Goal: Task Accomplishment & Management: Complete application form

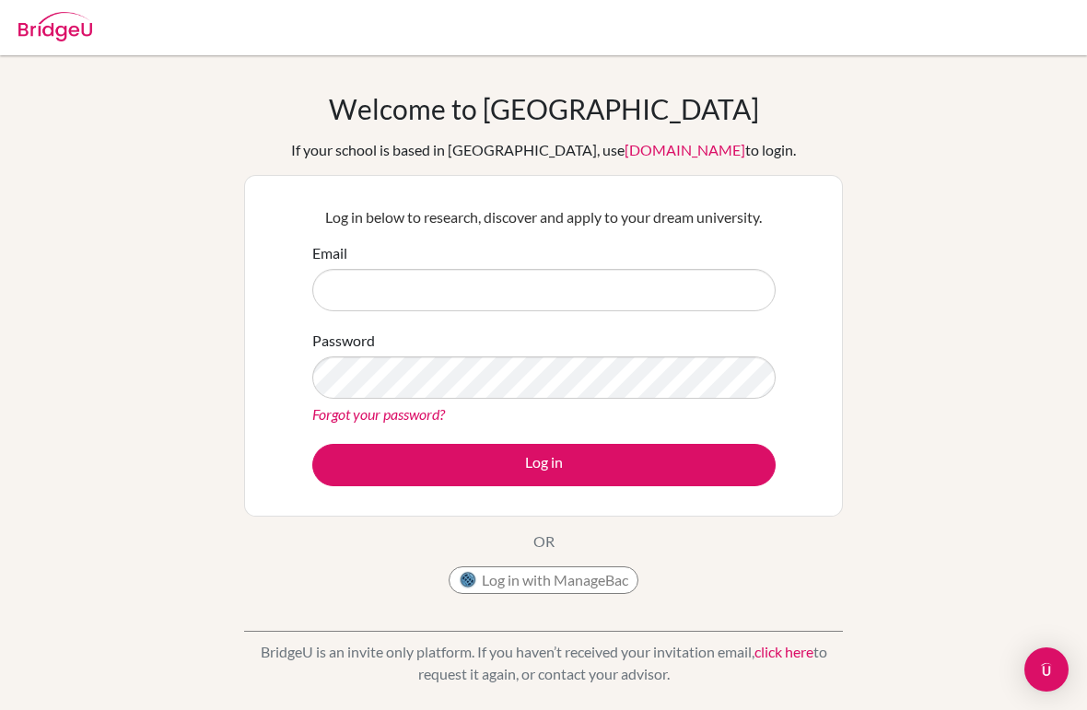
click at [519, 298] on input "Email" at bounding box center [543, 290] width 463 height 42
click at [505, 295] on input "Email" at bounding box center [543, 290] width 463 height 42
click at [551, 296] on input "Email" at bounding box center [543, 290] width 463 height 42
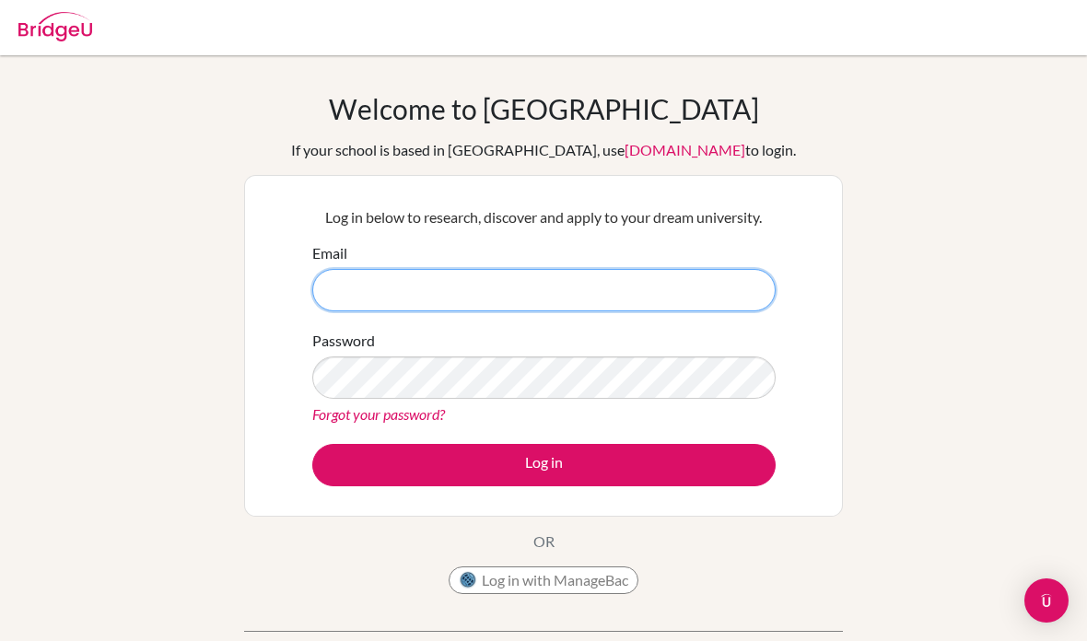
click at [454, 284] on input "Email" at bounding box center [543, 290] width 463 height 42
type input "o"
type input "[EMAIL_ADDRESS][DOMAIN_NAME]"
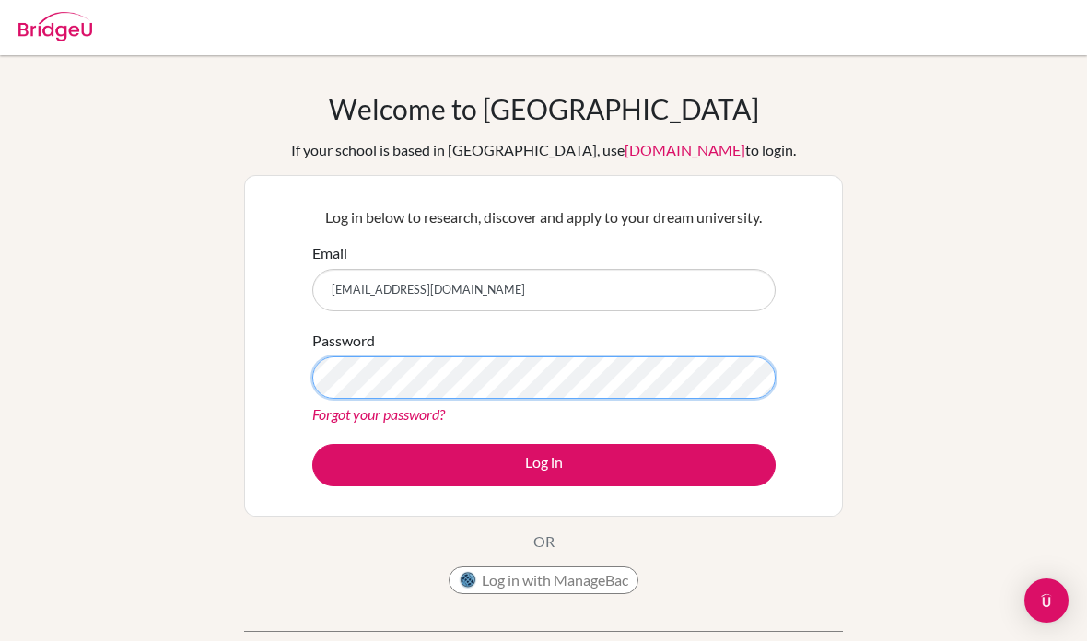
click at [543, 464] on button "Log in" at bounding box center [543, 465] width 463 height 42
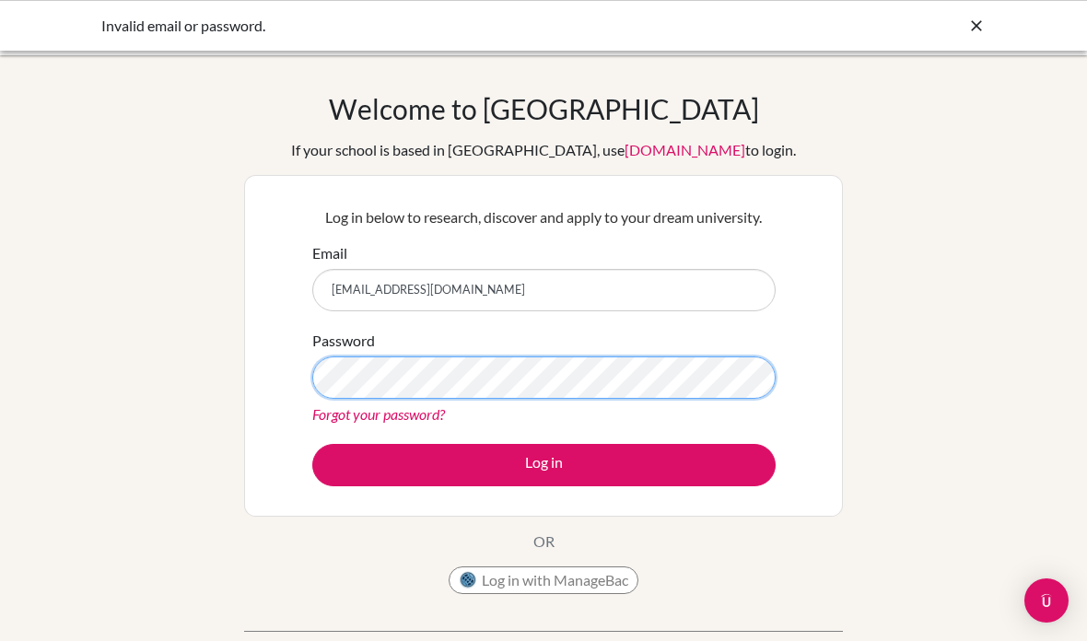
click at [543, 464] on button "Log in" at bounding box center [543, 465] width 463 height 42
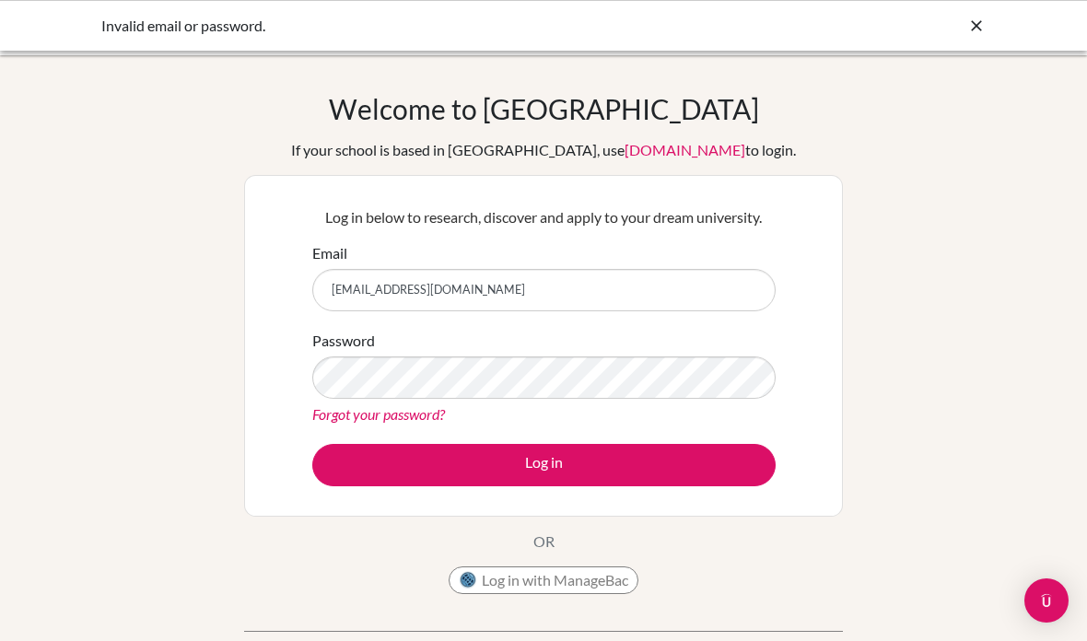
click at [388, 416] on link "Forgot your password?" at bounding box center [378, 413] width 133 height 17
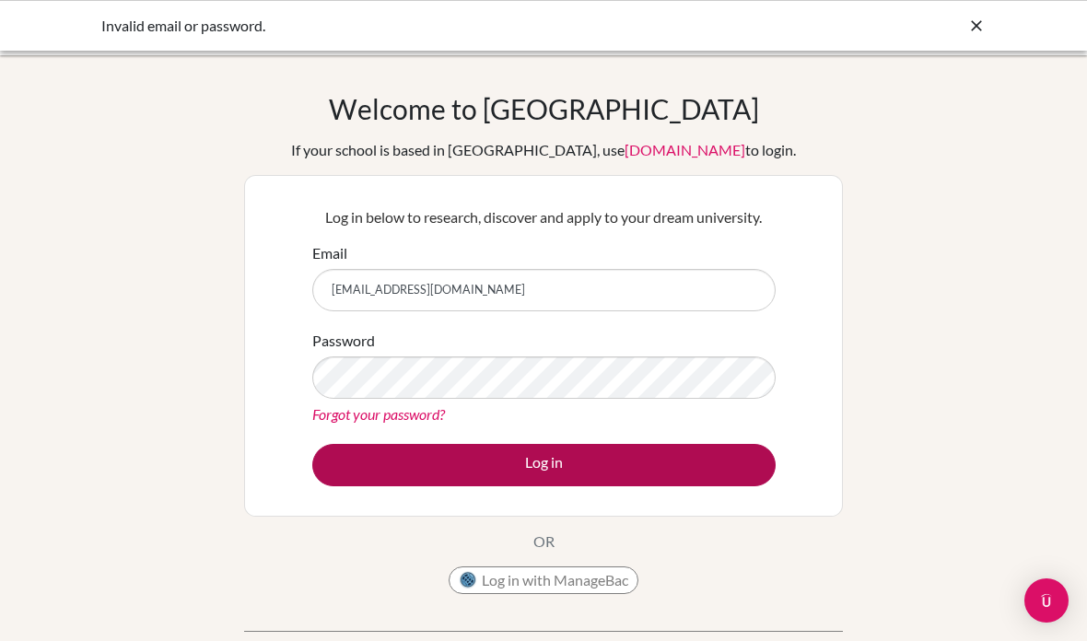
click at [546, 459] on button "Log in" at bounding box center [543, 465] width 463 height 42
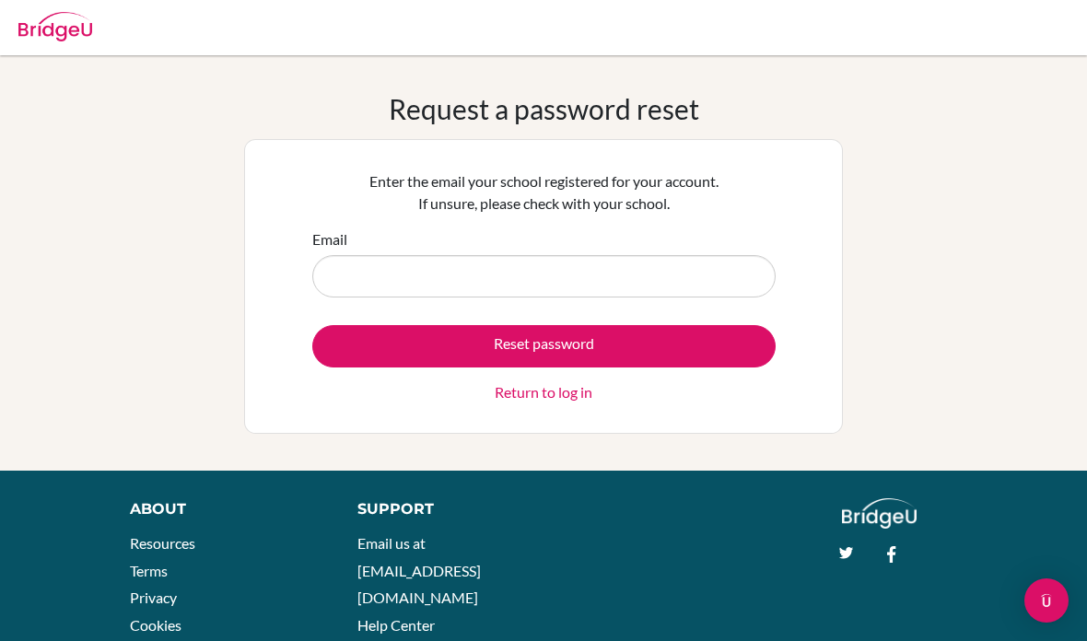
click at [448, 284] on input "Email" at bounding box center [543, 276] width 463 height 42
click at [439, 277] on input "Email" at bounding box center [543, 276] width 463 height 42
click at [583, 285] on input "Email" at bounding box center [543, 276] width 463 height 42
click at [602, 277] on input "Email" at bounding box center [543, 276] width 463 height 42
click at [618, 284] on input "Email" at bounding box center [543, 276] width 463 height 42
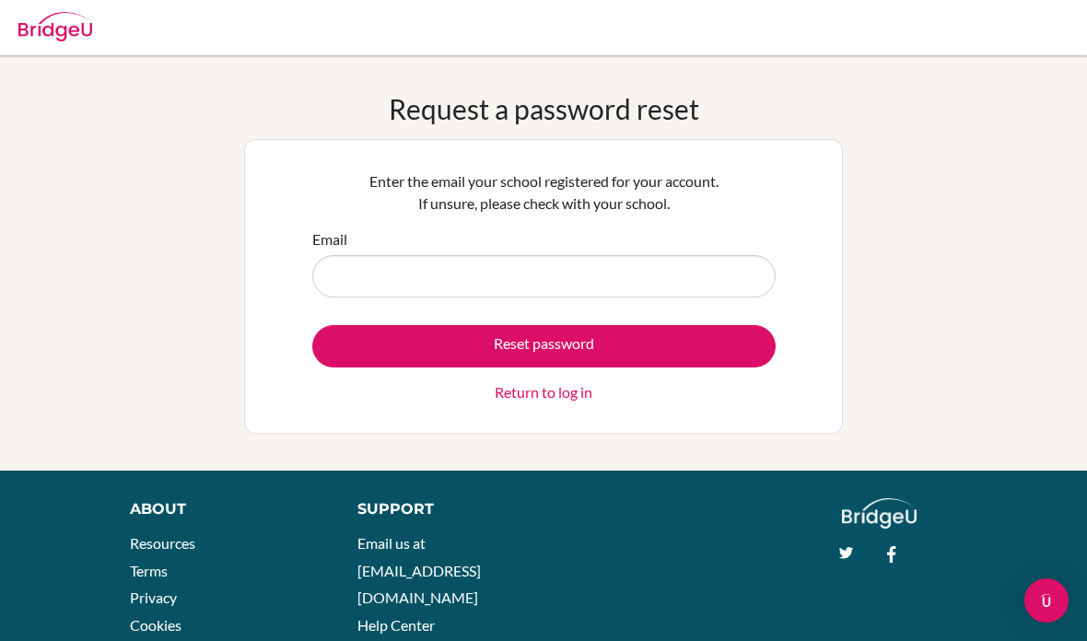
click at [483, 281] on input "Email" at bounding box center [543, 276] width 463 height 42
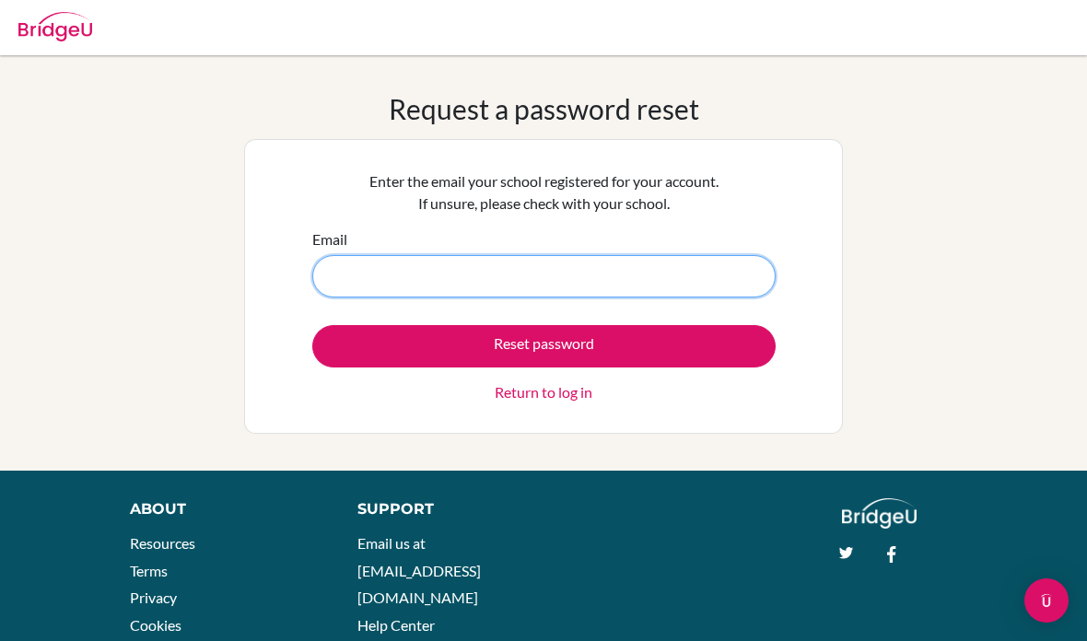
click at [523, 279] on input "Email" at bounding box center [543, 276] width 463 height 42
type input "[EMAIL_ADDRESS][DOMAIN_NAME]"
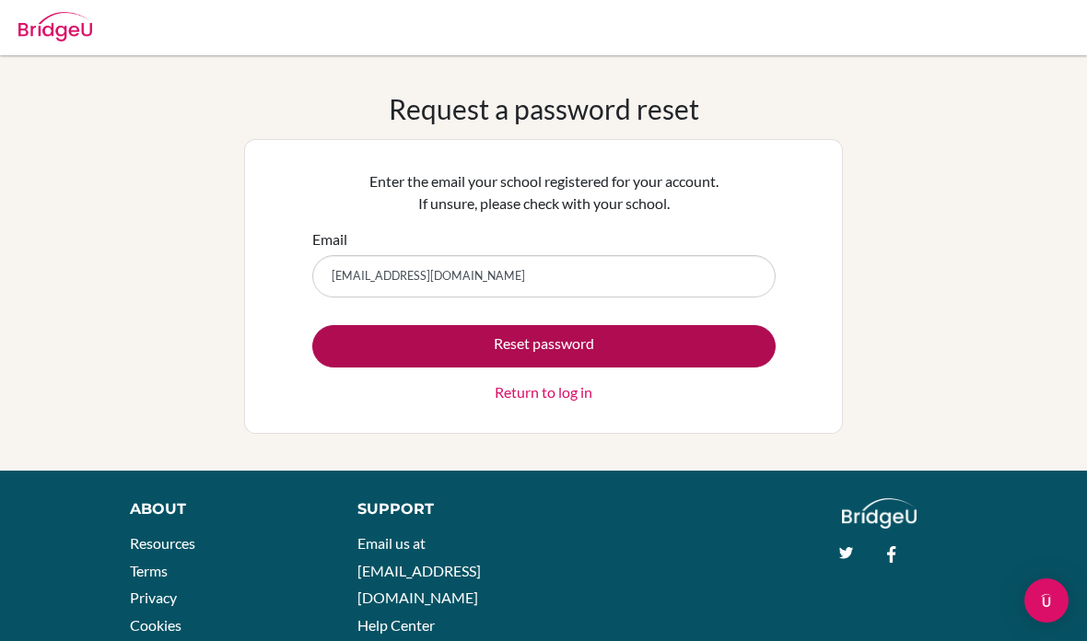
click at [632, 356] on button "Reset password" at bounding box center [543, 346] width 463 height 42
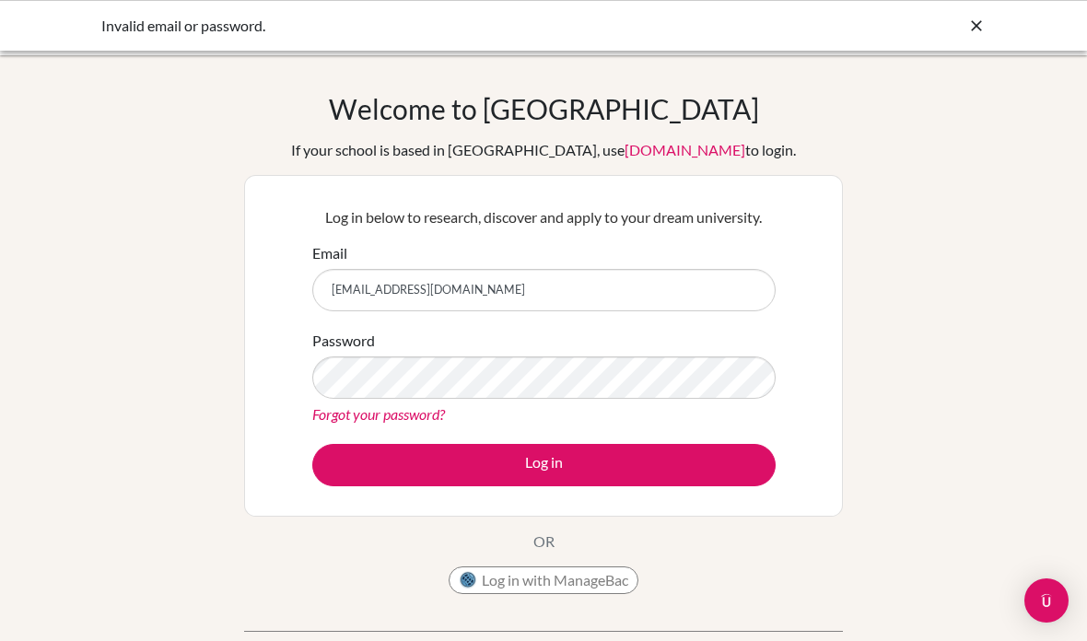
click at [411, 415] on link "Forgot your password?" at bounding box center [378, 413] width 133 height 17
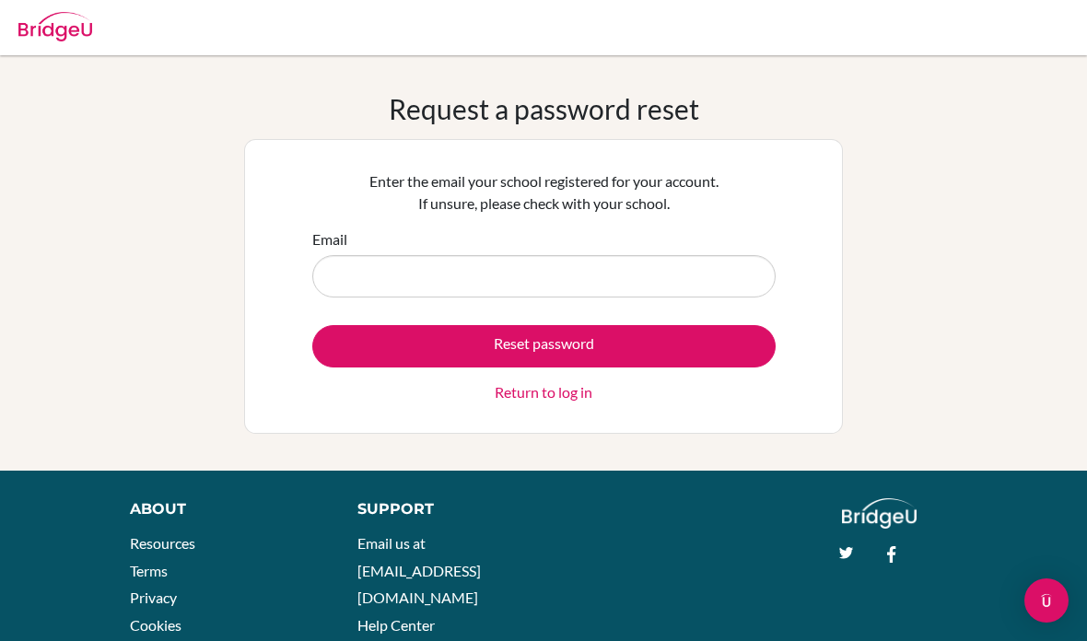
click at [414, 279] on input "Email" at bounding box center [543, 276] width 463 height 42
click at [414, 275] on input "Email" at bounding box center [543, 276] width 463 height 42
click at [379, 265] on input "Email" at bounding box center [543, 276] width 463 height 42
click at [381, 272] on input "Email" at bounding box center [543, 276] width 463 height 42
click at [414, 285] on input "Email" at bounding box center [543, 276] width 463 height 42
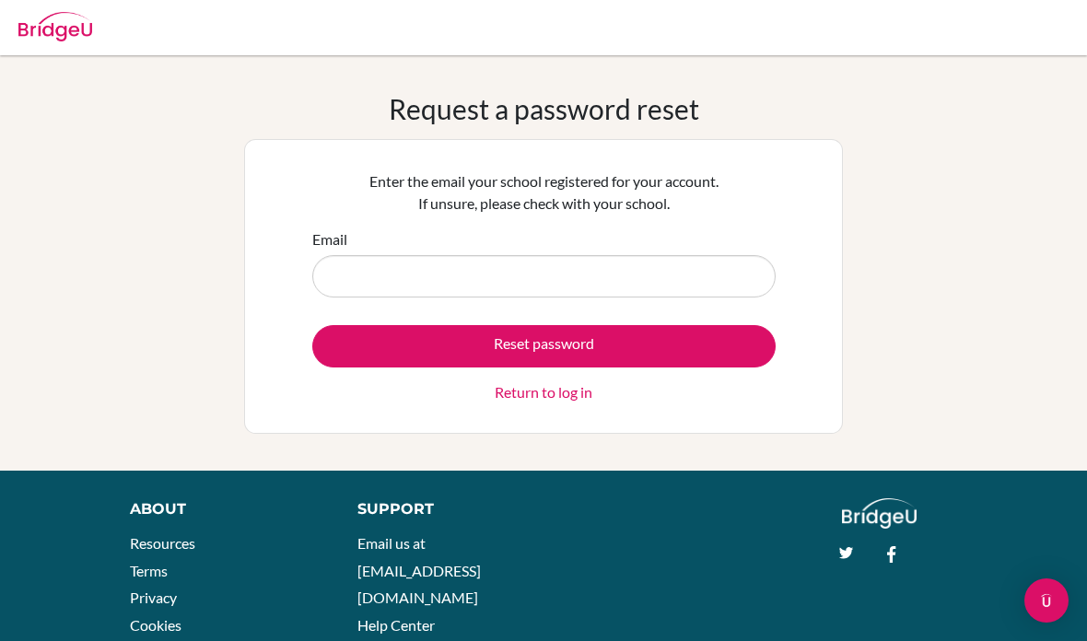
drag, startPoint x: 476, startPoint y: 284, endPoint x: -1, endPoint y: -1, distance: 555.5
click at [0, 0] on html "Your browser is not supported by BridgeU. Please use Internet Explorer 11+, or …" at bounding box center [543, 320] width 1087 height 641
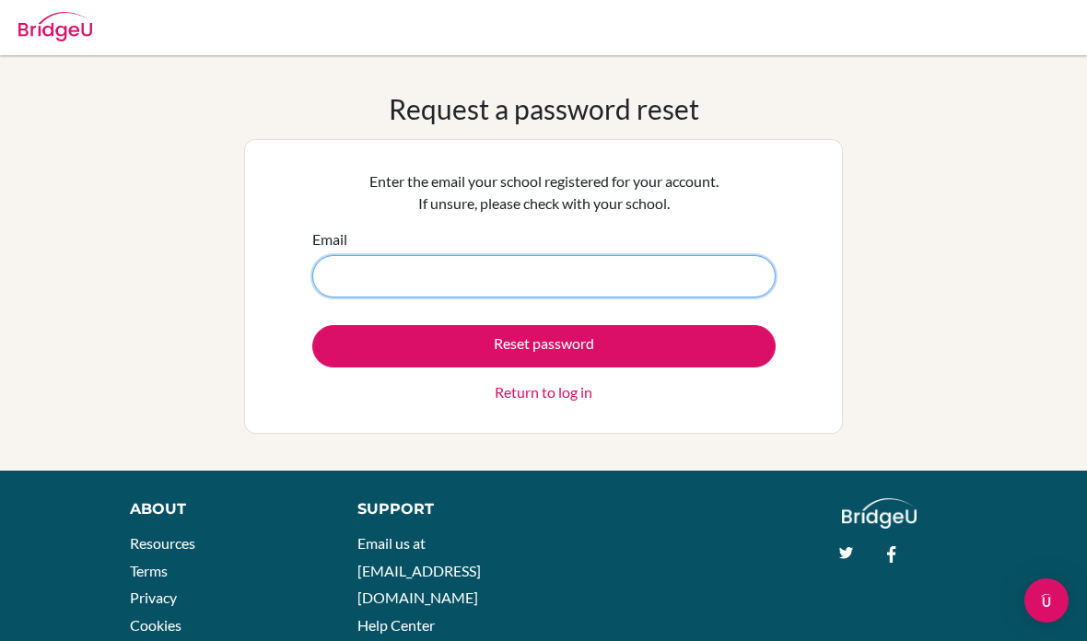
click at [488, 288] on input "Email" at bounding box center [543, 276] width 463 height 42
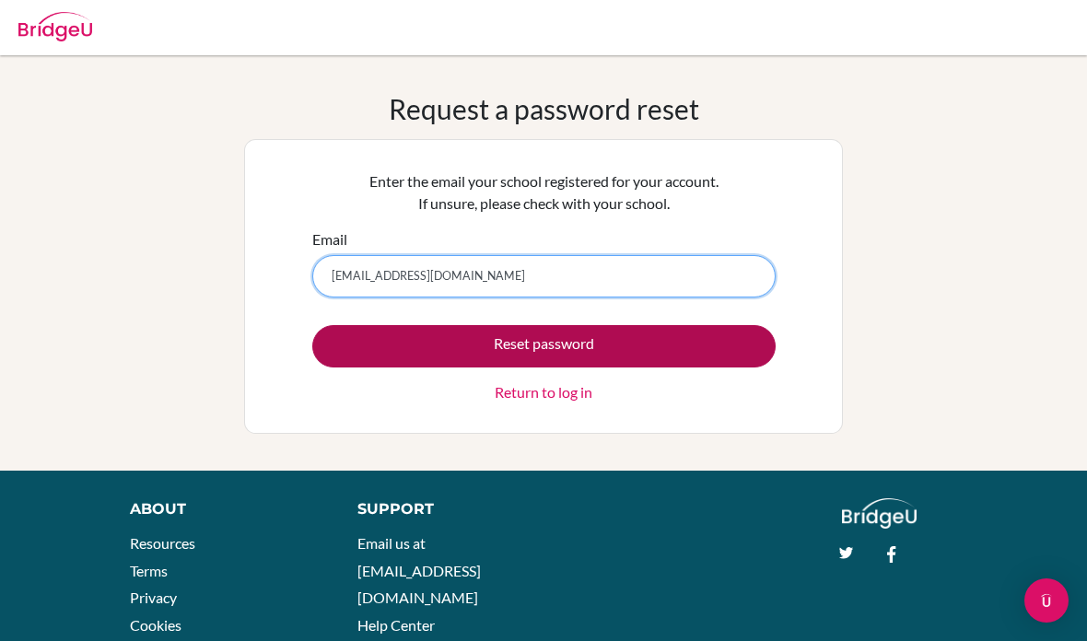
type input "dkoreleroglu@gmail.com"
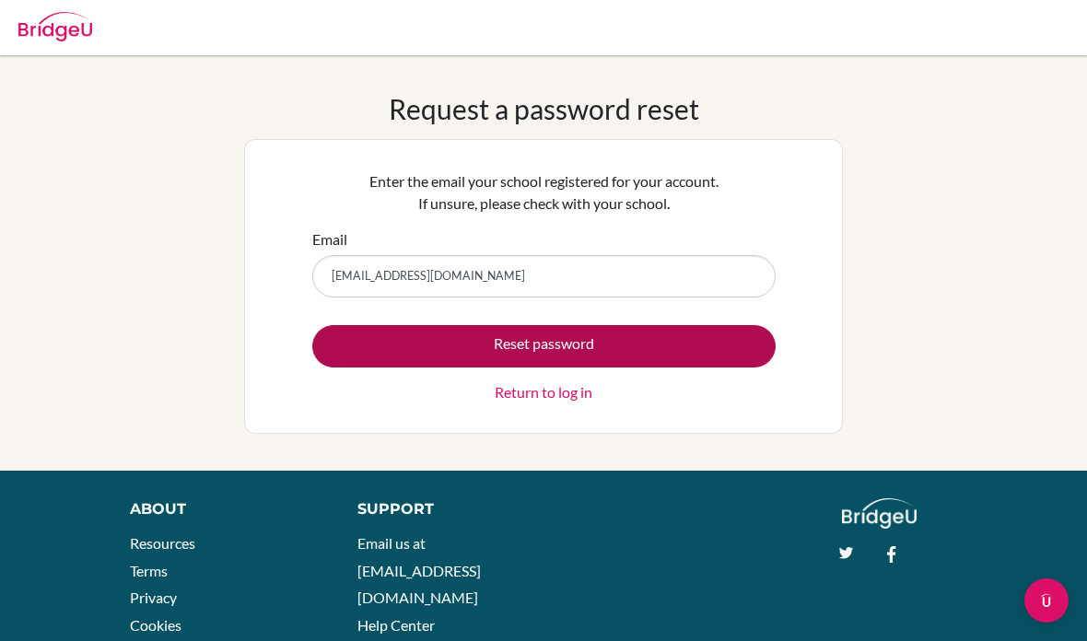
click at [720, 346] on button "Reset password" at bounding box center [543, 346] width 463 height 42
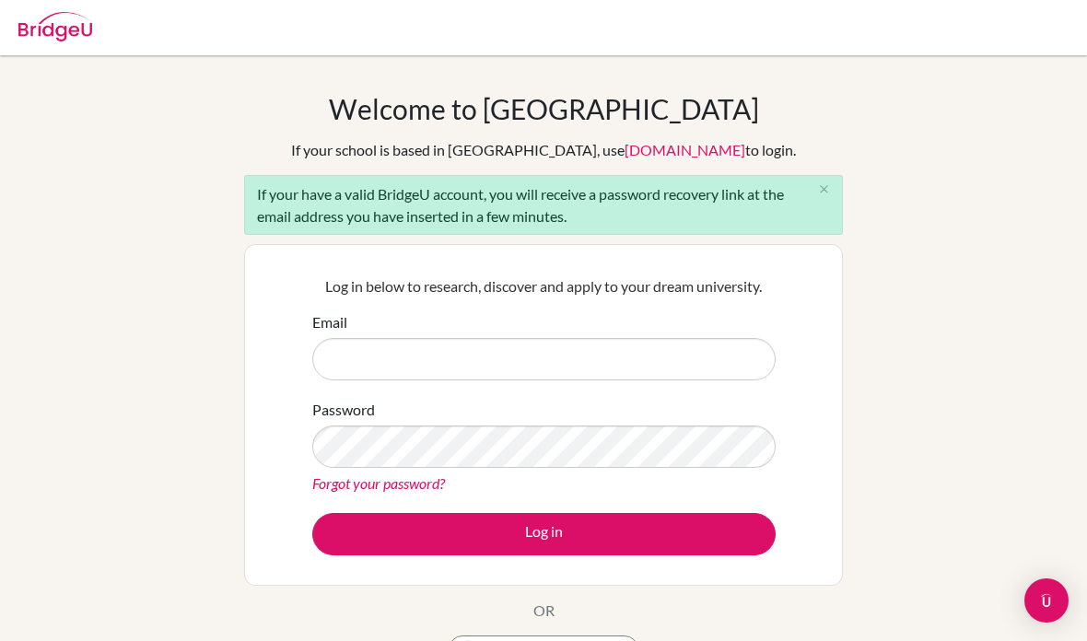
click at [500, 357] on input "Email" at bounding box center [543, 359] width 463 height 42
click at [440, 358] on input "Email" at bounding box center [543, 359] width 463 height 42
click at [497, 362] on input "Email" at bounding box center [543, 359] width 463 height 42
click at [480, 371] on input "Email" at bounding box center [543, 359] width 463 height 42
click at [548, 362] on input "Email" at bounding box center [543, 359] width 463 height 42
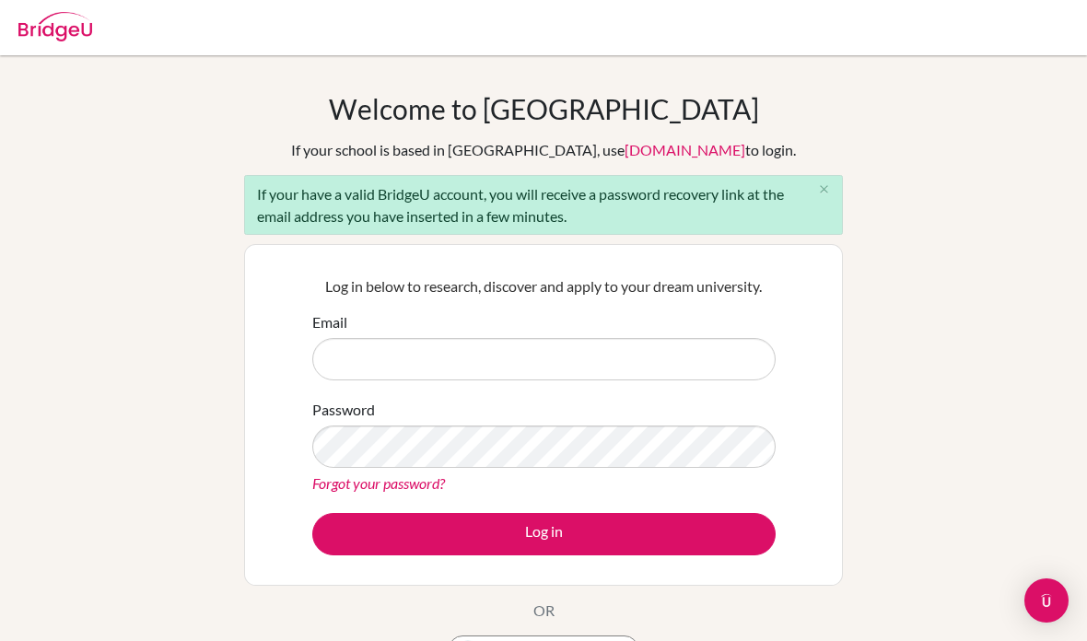
click at [460, 361] on input "Email" at bounding box center [543, 359] width 463 height 42
click at [403, 360] on input "Email" at bounding box center [543, 359] width 463 height 42
click at [403, 357] on input "Email" at bounding box center [543, 359] width 463 height 42
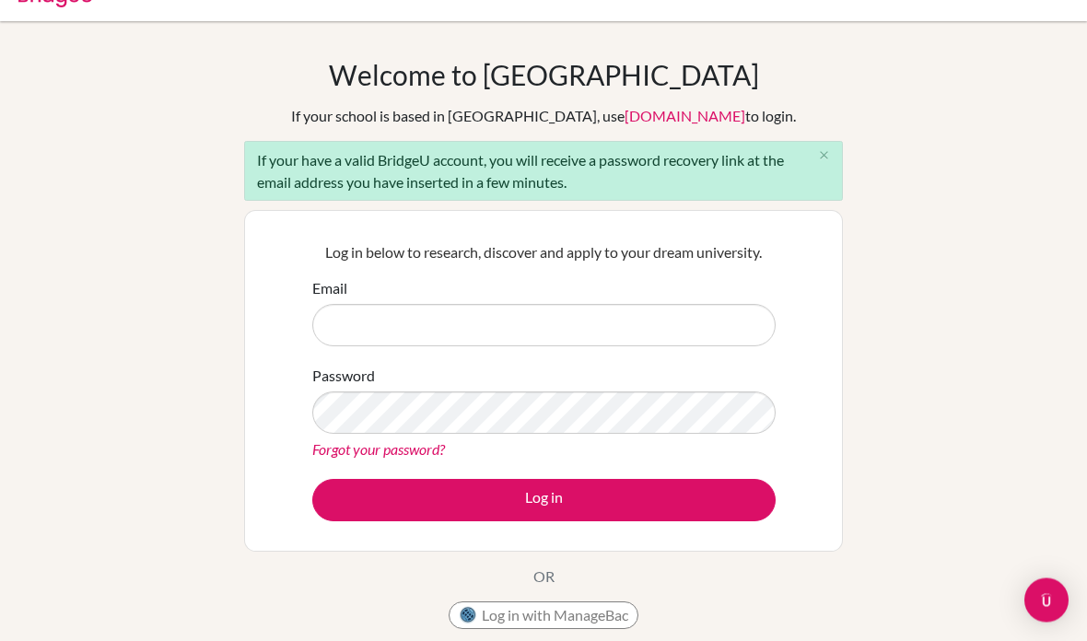
scroll to position [34, 0]
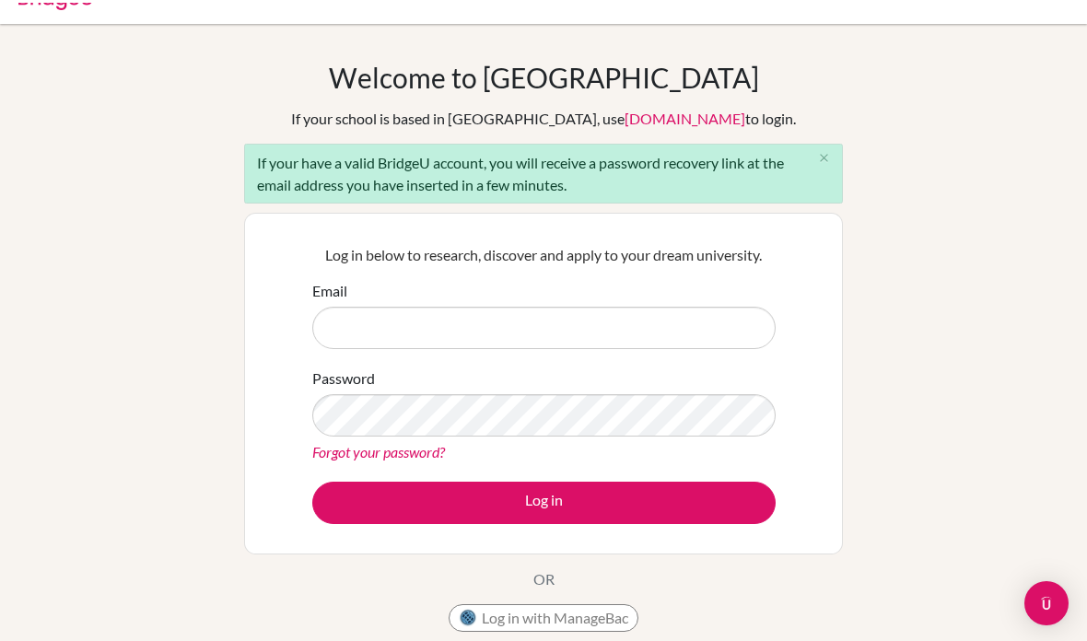
click at [451, 346] on input "Email" at bounding box center [543, 325] width 463 height 42
click at [468, 340] on input "Email" at bounding box center [543, 325] width 463 height 42
click at [448, 333] on input "Email" at bounding box center [543, 325] width 463 height 42
click at [427, 339] on input "Email" at bounding box center [543, 325] width 463 height 42
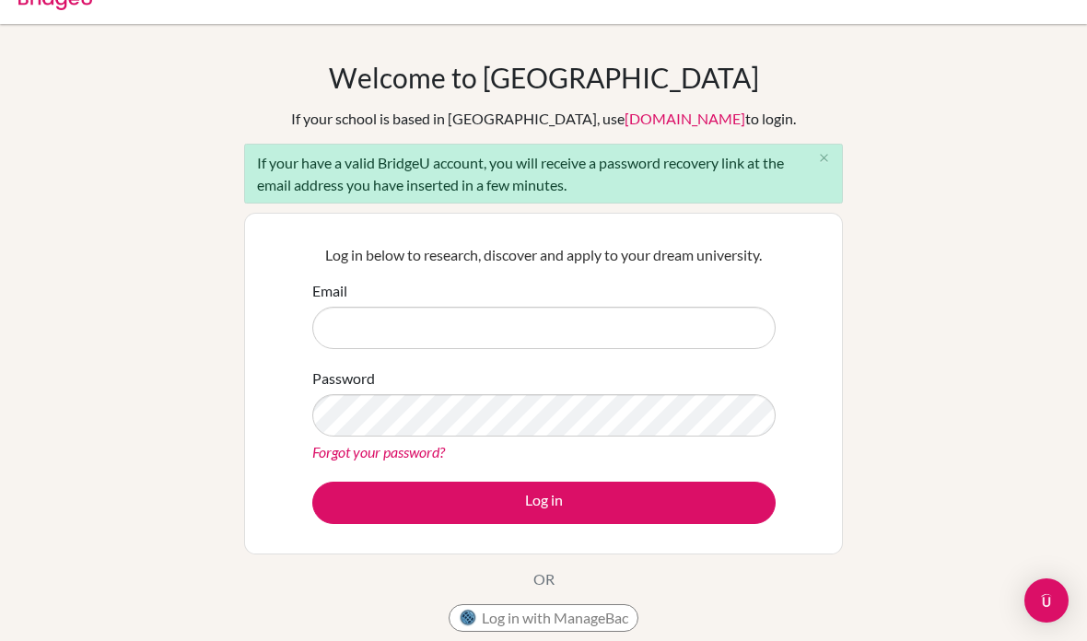
click at [404, 324] on input "Email" at bounding box center [543, 328] width 463 height 42
drag, startPoint x: 444, startPoint y: 334, endPoint x: -1, endPoint y: -32, distance: 576.4
click at [0, 0] on html "Your browser is not supported by BridgeU. Please use Internet Explorer 11+, or …" at bounding box center [543, 289] width 1087 height 641
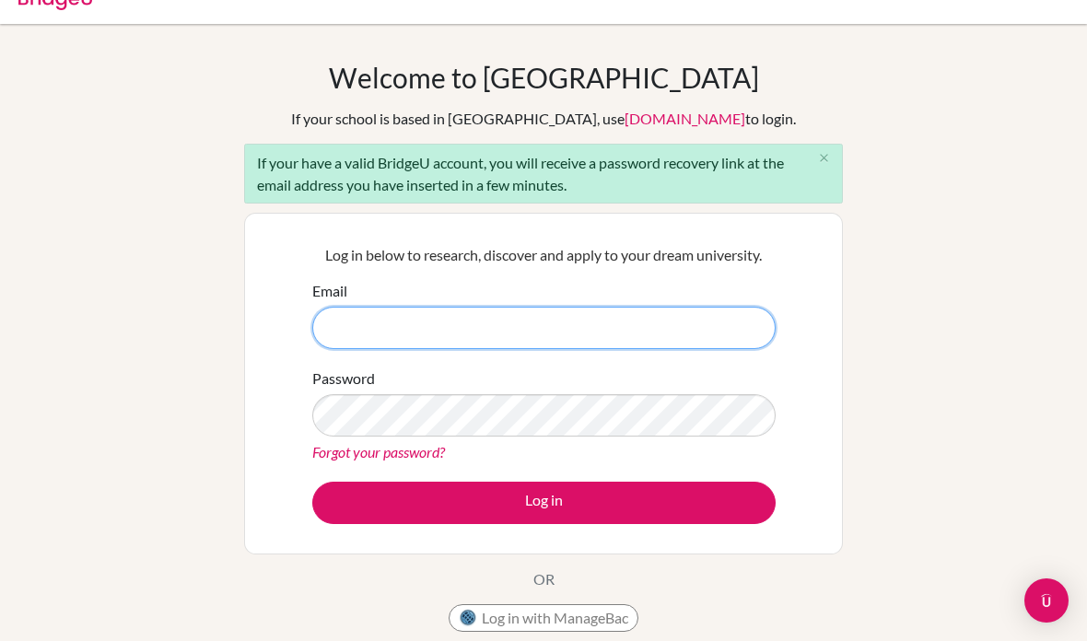
click at [435, 331] on input "Email" at bounding box center [543, 328] width 463 height 42
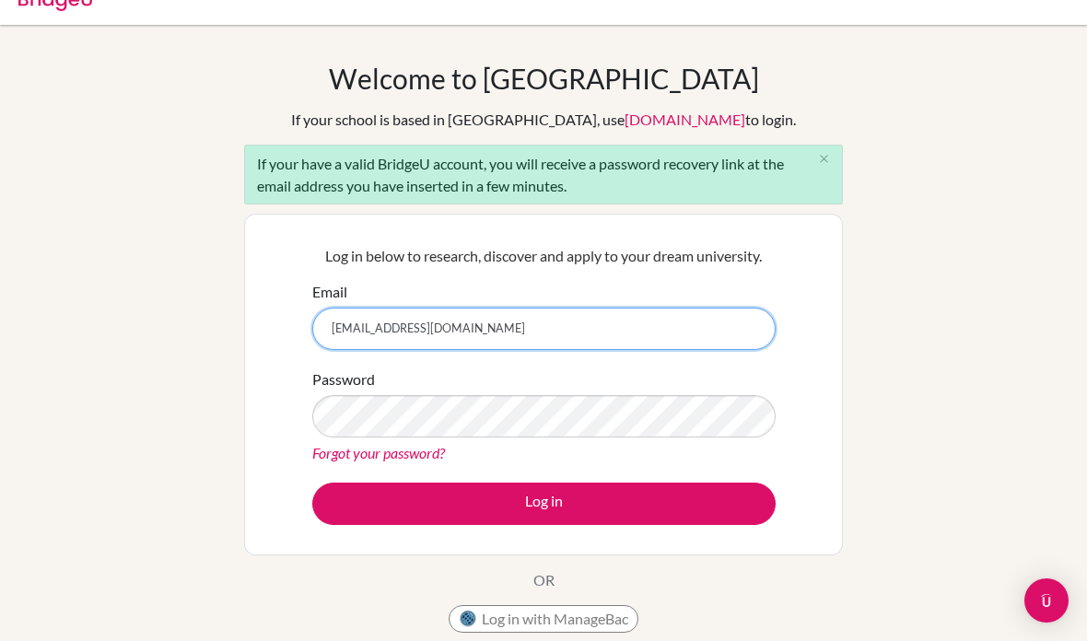
type input "[EMAIL_ADDRESS][DOMAIN_NAME]"
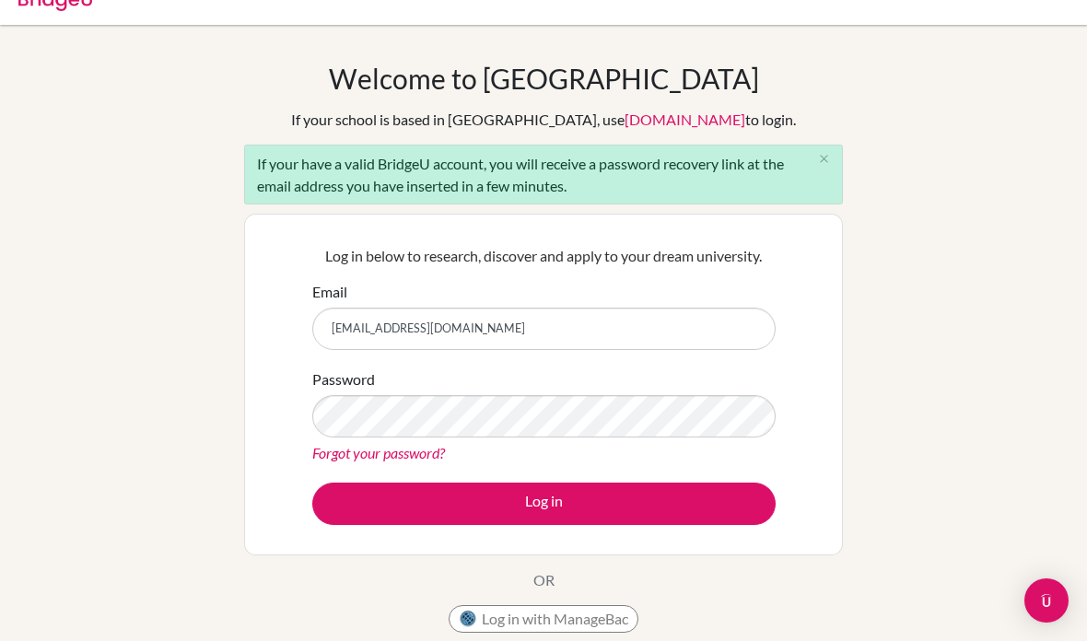
click at [371, 455] on link "Forgot your password?" at bounding box center [378, 452] width 133 height 17
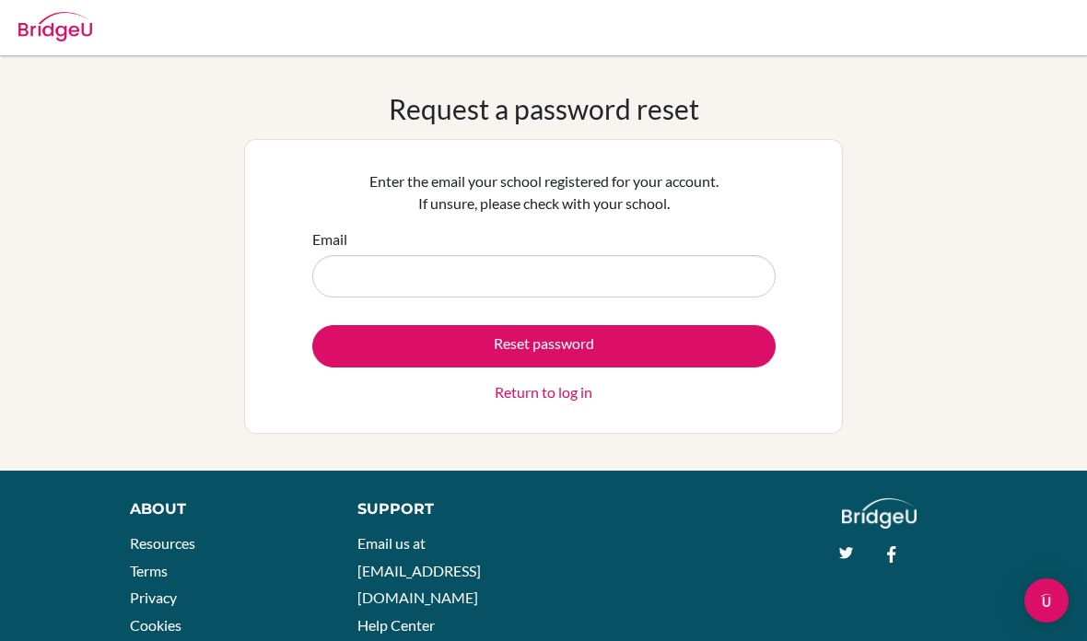
click at [491, 285] on input "Email" at bounding box center [543, 276] width 463 height 42
click at [547, 269] on input "Email" at bounding box center [543, 276] width 463 height 42
click at [370, 263] on input "Email" at bounding box center [543, 276] width 463 height 42
click at [395, 279] on input "Email" at bounding box center [543, 276] width 463 height 42
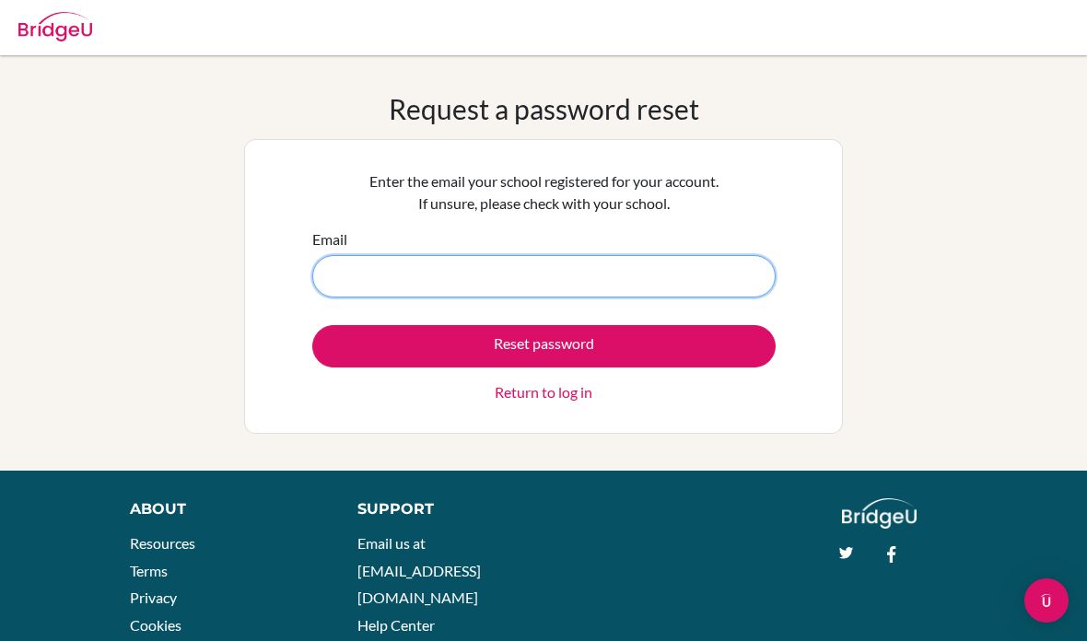
click at [548, 275] on input "Email" at bounding box center [543, 276] width 463 height 42
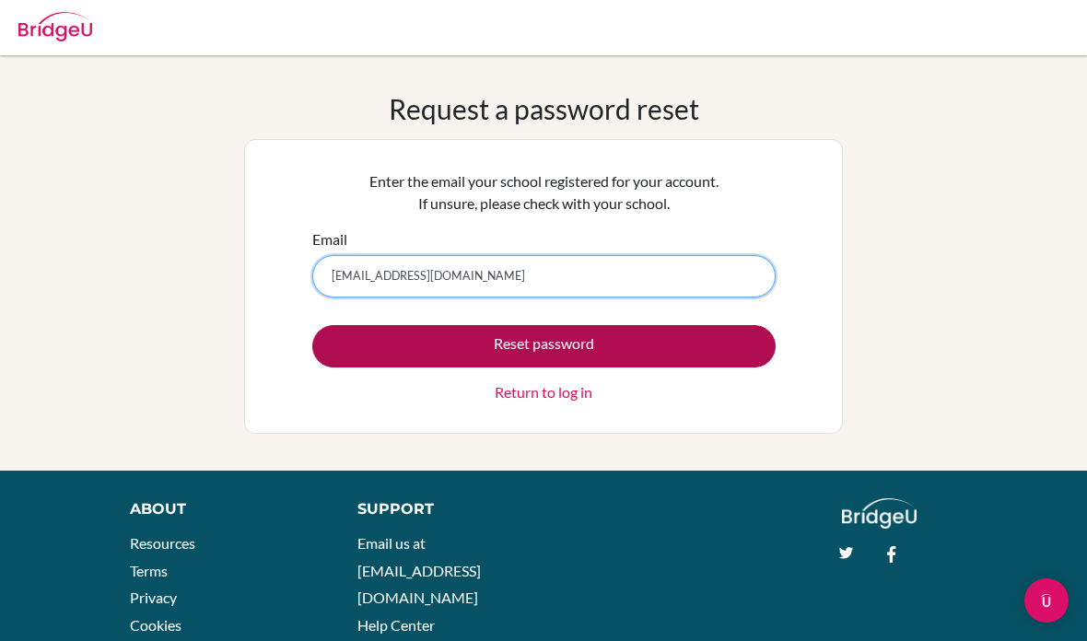
type input "dkoreleroglu@gmail.com"
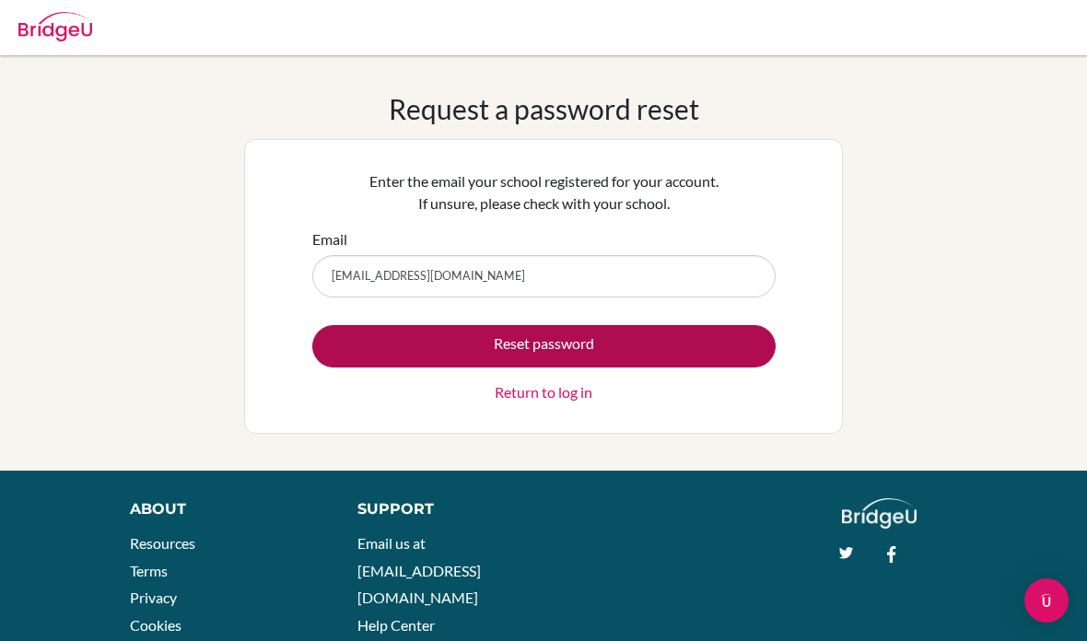
click at [619, 353] on button "Reset password" at bounding box center [543, 346] width 463 height 42
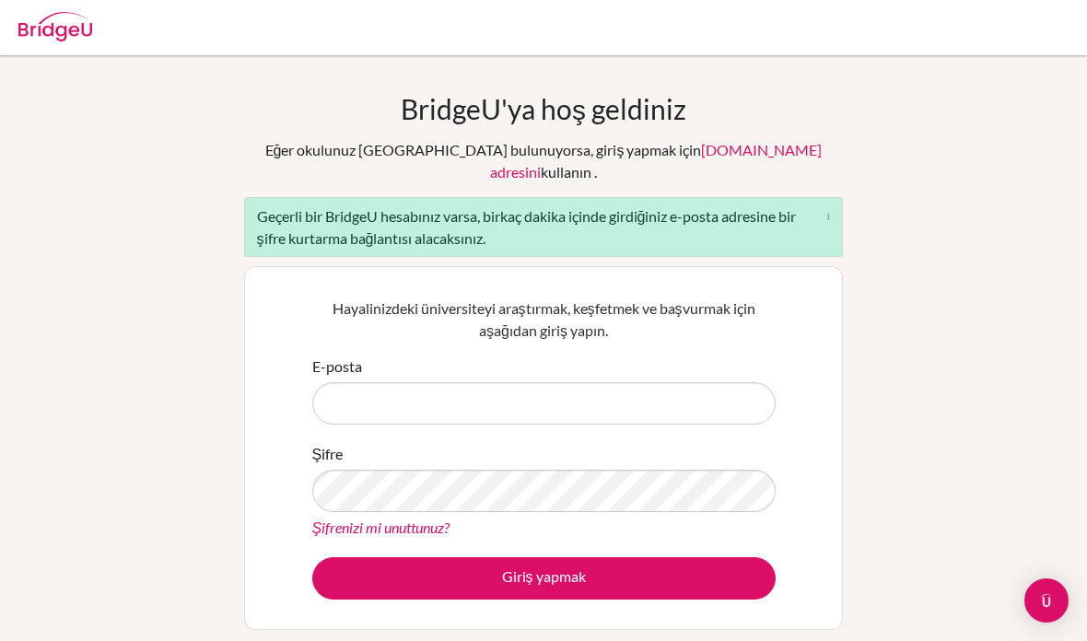
click at [460, 384] on input "E-posta" at bounding box center [543, 403] width 463 height 42
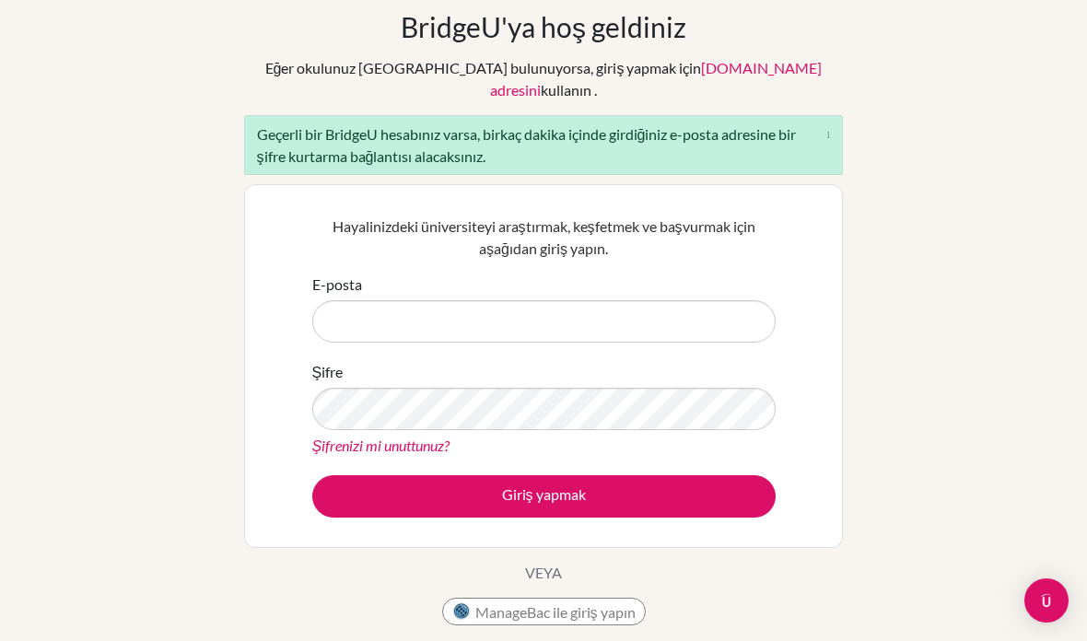
scroll to position [81, 0]
click at [543, 312] on input "E-posta" at bounding box center [543, 322] width 463 height 42
click at [593, 303] on input "E-posta" at bounding box center [543, 322] width 463 height 42
click at [509, 306] on input "E-posta" at bounding box center [543, 321] width 463 height 42
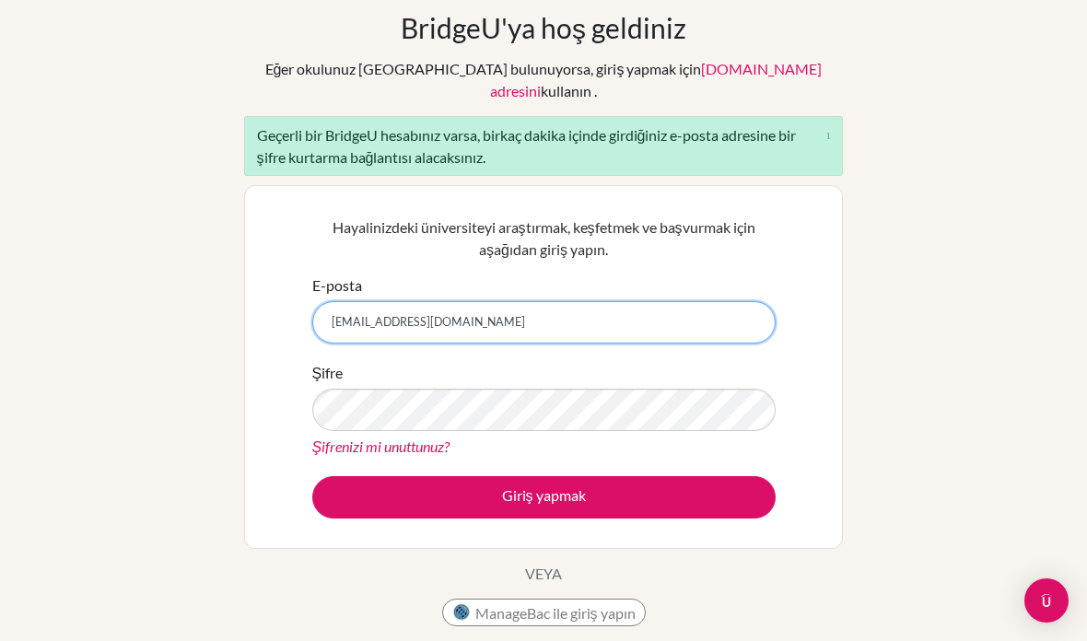
type input "[EMAIL_ADDRESS][DOMAIN_NAME]"
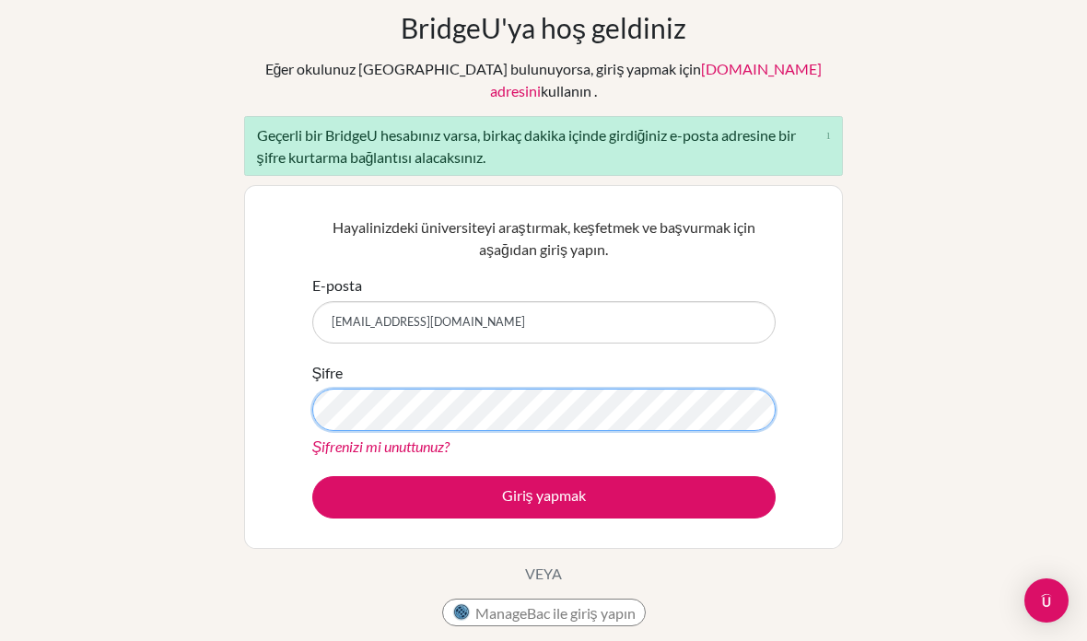
click at [543, 476] on button "Giriş yapmak" at bounding box center [543, 497] width 463 height 42
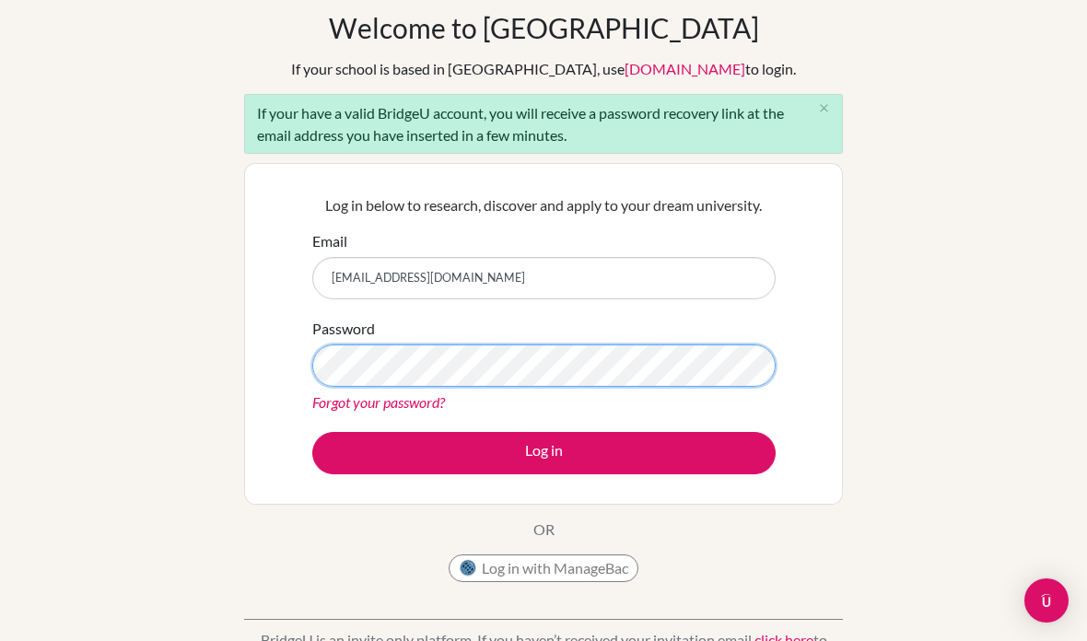
scroll to position [156, 0]
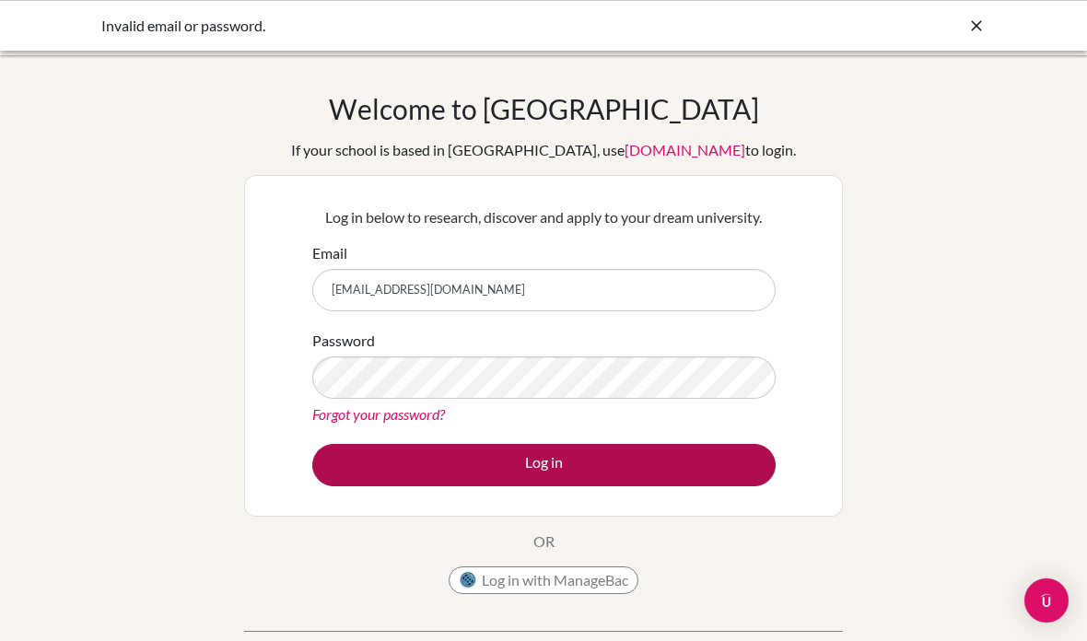
click at [578, 469] on button "Log in" at bounding box center [543, 465] width 463 height 42
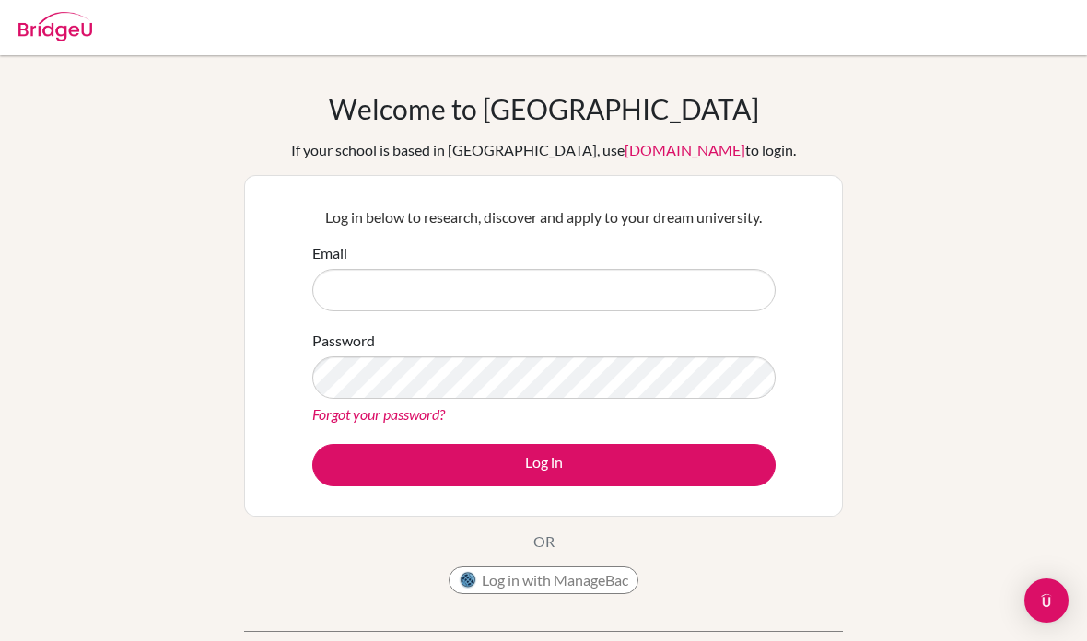
scroll to position [105, 0]
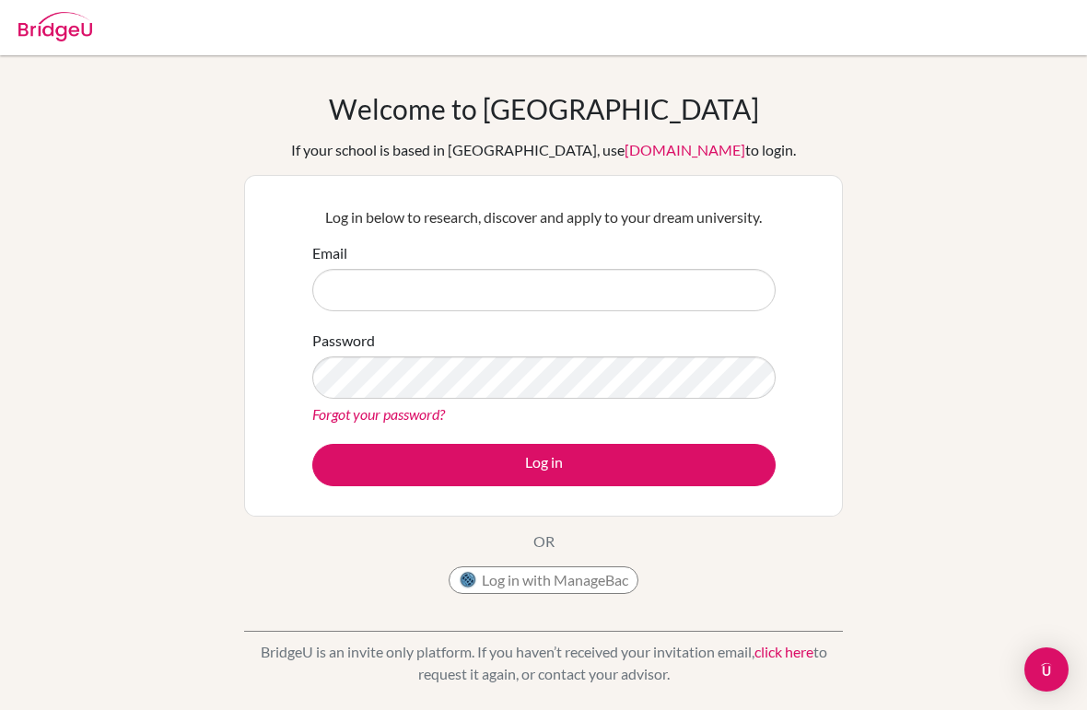
click at [523, 288] on input "Email" at bounding box center [543, 290] width 463 height 42
click at [506, 297] on input "Email" at bounding box center [543, 290] width 463 height 42
click at [519, 299] on input "Email" at bounding box center [543, 290] width 463 height 42
click at [547, 296] on input "Email" at bounding box center [543, 290] width 463 height 42
click at [560, 304] on input "Email" at bounding box center [543, 290] width 463 height 42
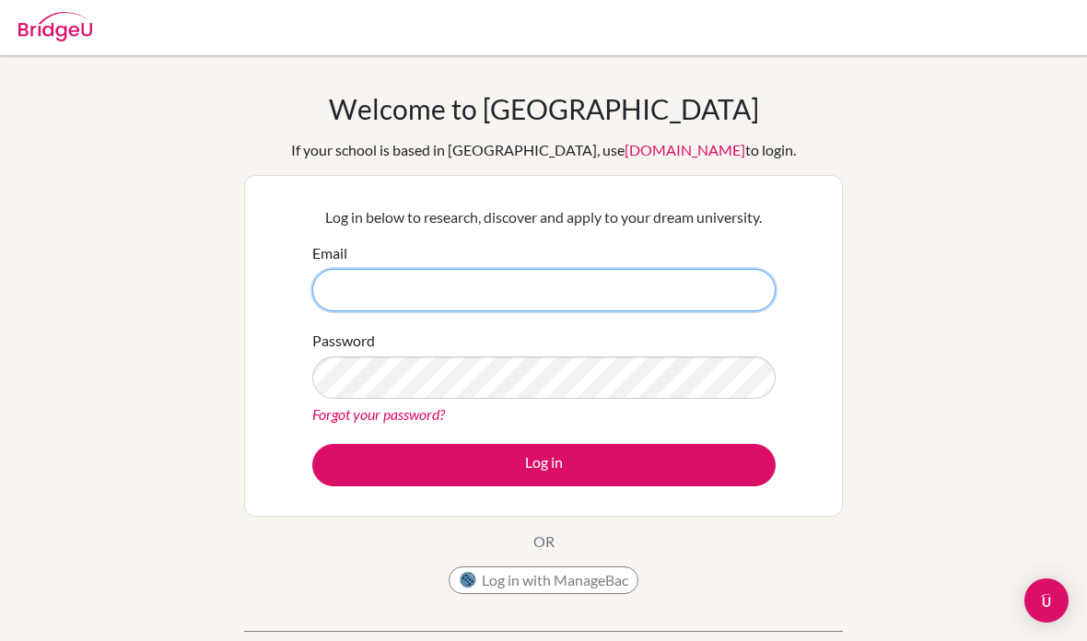
click at [581, 291] on input "Email" at bounding box center [543, 290] width 463 height 42
click at [564, 292] on input "Email" at bounding box center [543, 290] width 463 height 42
type input "[EMAIL_ADDRESS][DOMAIN_NAME]"
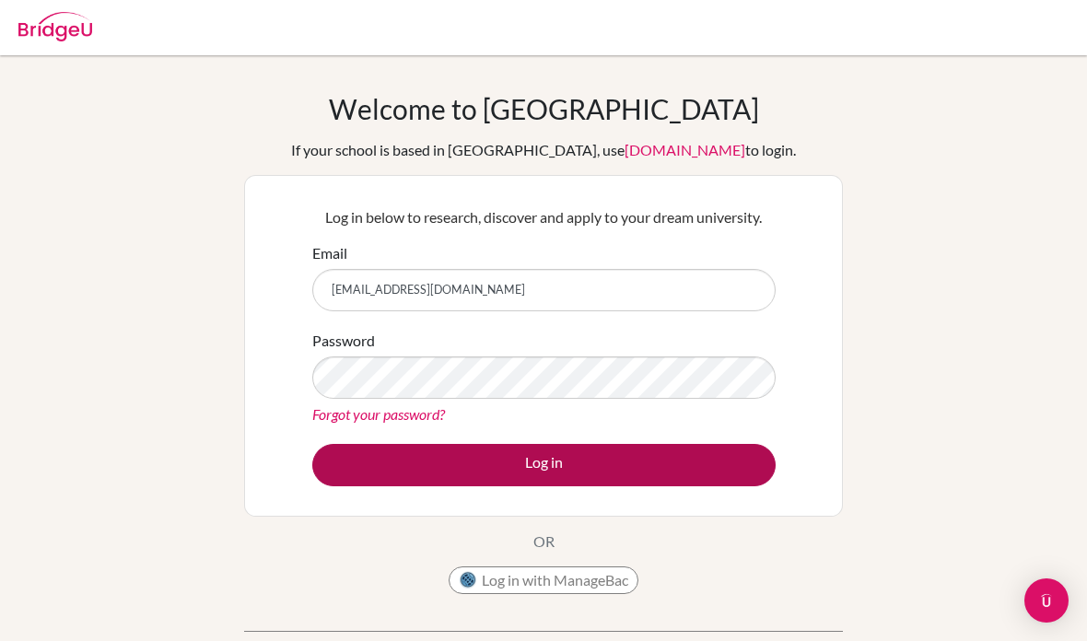
click at [607, 468] on button "Log in" at bounding box center [543, 465] width 463 height 42
